Goal: Navigation & Orientation: Find specific page/section

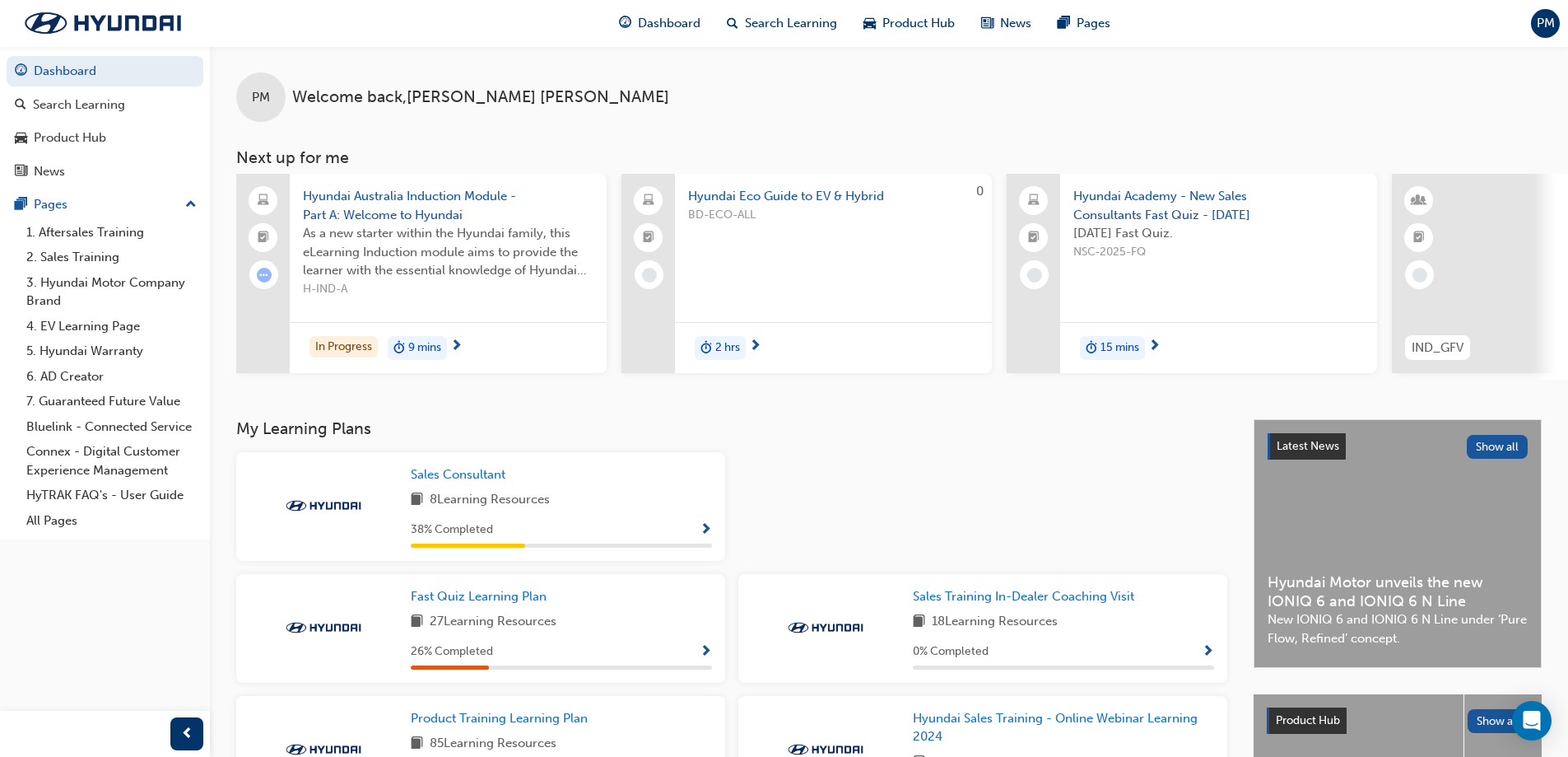
click at [1547, 29] on span "PM" at bounding box center [1545, 24] width 18 height 19
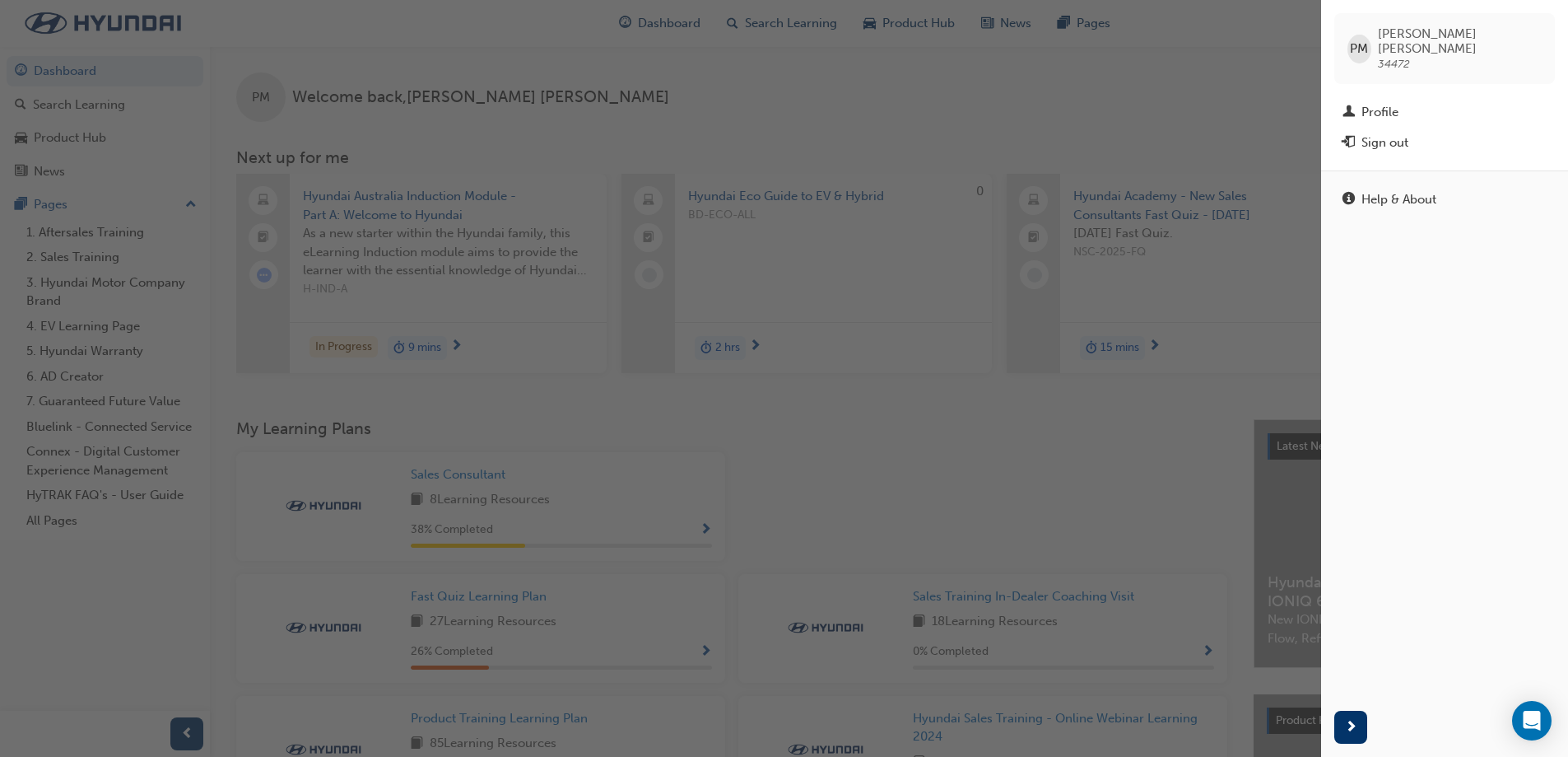
click at [1165, 59] on div "button" at bounding box center [661, 378] width 1322 height 757
